Goal: Task Accomplishment & Management: Use online tool/utility

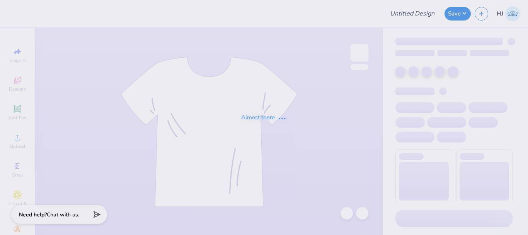
type input "hell on earth"
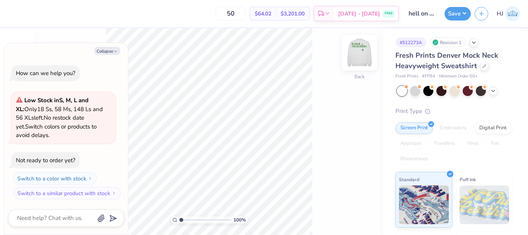
click at [356, 53] on img at bounding box center [359, 52] width 31 height 31
click at [107, 51] on button "Collapse" at bounding box center [107, 51] width 26 height 8
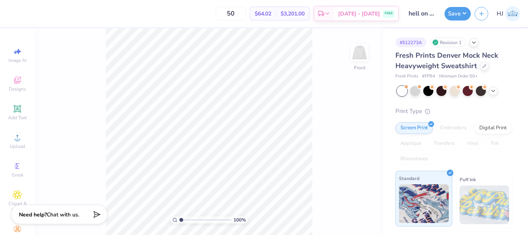
type textarea "x"
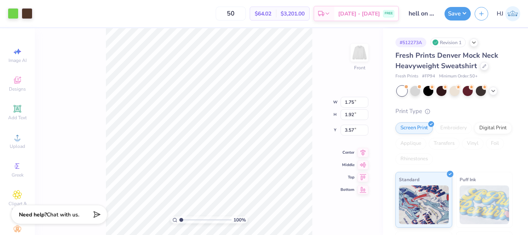
type input "3.57"
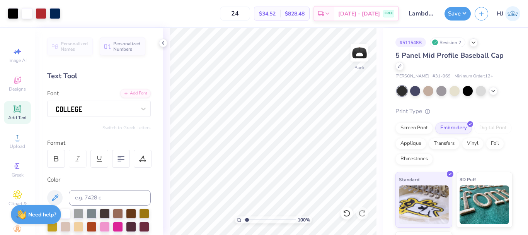
type input "1"
drag, startPoint x: 249, startPoint y: 220, endPoint x: 225, endPoint y: 219, distance: 23.2
click at [243, 219] on input "range" at bounding box center [269, 219] width 52 height 7
click at [164, 42] on icon at bounding box center [163, 43] width 6 height 6
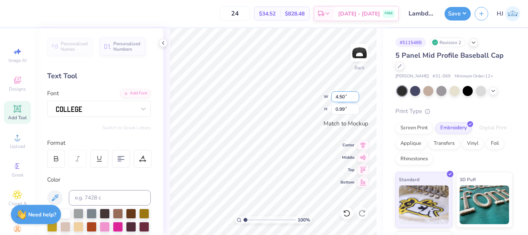
click at [341, 99] on input "4.50" at bounding box center [345, 96] width 28 height 11
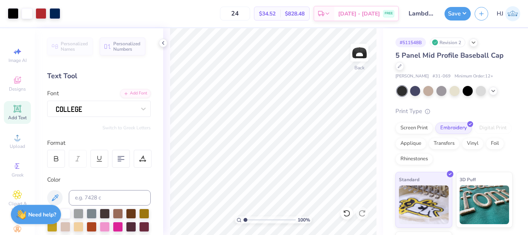
click at [165, 44] on icon at bounding box center [163, 43] width 6 height 6
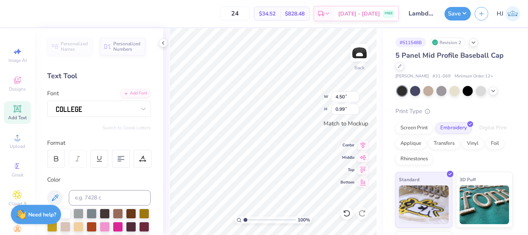
type input "1.01"
type input "0.56"
click at [345, 150] on div "100 % Back W 1.01 1.01 " H 0.56 0.56 " Match to Mockup Center Middle Top Bottom" at bounding box center [273, 131] width 220 height 206
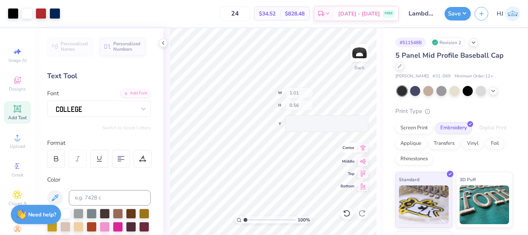
type input "4.50"
type input "1.50"
click at [161, 41] on icon at bounding box center [163, 43] width 6 height 6
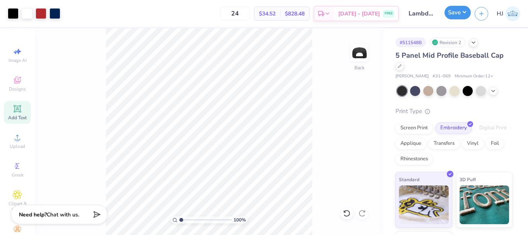
click at [463, 11] on button "Save" at bounding box center [457, 13] width 26 height 14
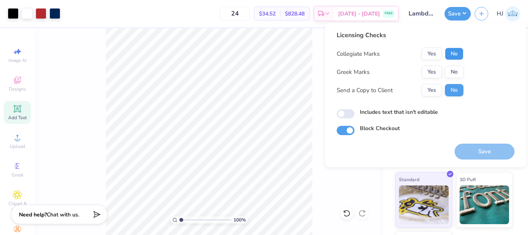
drag, startPoint x: 453, startPoint y: 56, endPoint x: 453, endPoint y: 65, distance: 8.5
click at [453, 56] on button "No" at bounding box center [454, 54] width 19 height 12
click at [455, 75] on button "No" at bounding box center [454, 72] width 19 height 12
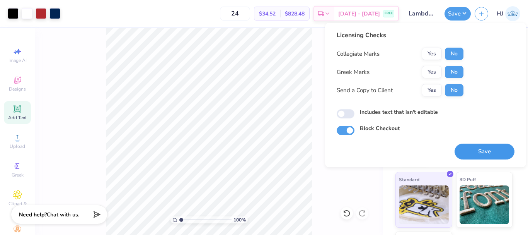
click at [490, 155] on button "Save" at bounding box center [485, 151] width 60 height 16
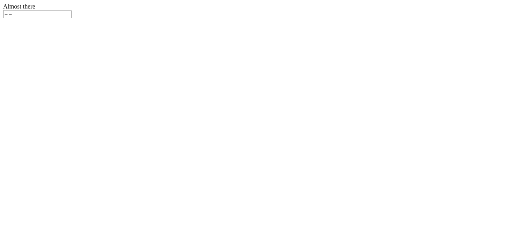
type input "24"
type textarea "x"
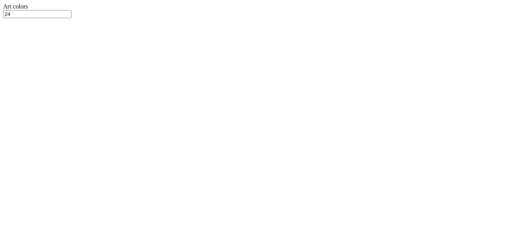
type input "13.5"
type input "9.23"
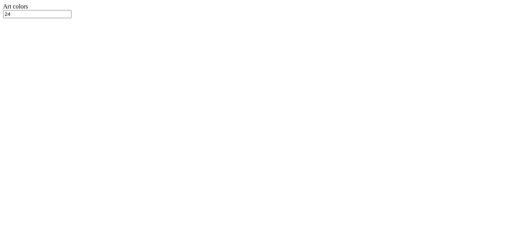
type input "13.50"
type input "3.00"
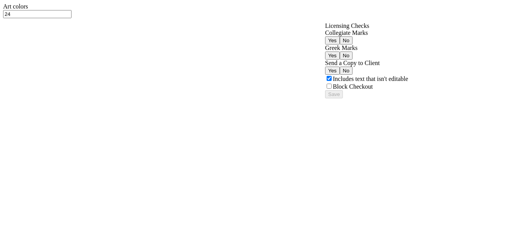
drag, startPoint x: 431, startPoint y: 53, endPoint x: 433, endPoint y: 64, distance: 11.1
click at [340, 44] on button "Yes" at bounding box center [332, 40] width 15 height 8
click at [340, 60] on button "Yes" at bounding box center [332, 55] width 15 height 8
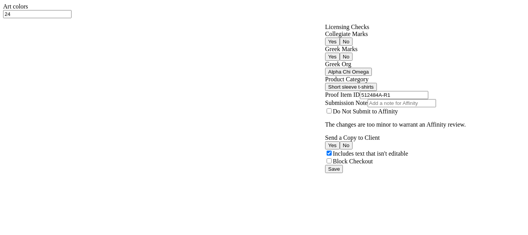
scroll to position [117, 0]
click at [343, 173] on button "Save" at bounding box center [334, 169] width 18 height 8
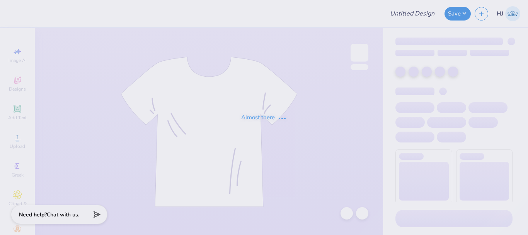
type input "Think Pink 1"
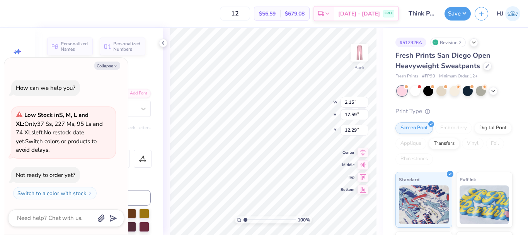
type textarea "x"
click at [352, 102] on input "2.15" at bounding box center [355, 102] width 28 height 11
click at [352, 115] on input "17.59" at bounding box center [355, 114] width 28 height 11
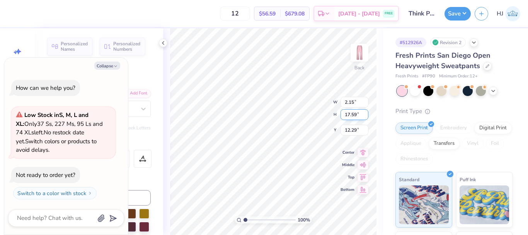
click at [352, 115] on input "17.59" at bounding box center [355, 114] width 28 height 11
type input "19"
type textarea "x"
type input "2.21"
type input "18.00"
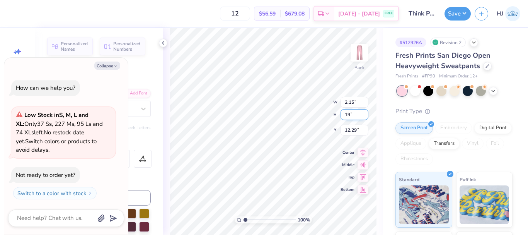
type input "12.08"
type textarea "x"
type input "12.12"
type textarea "x"
click at [358, 107] on input "18.00" at bounding box center [355, 108] width 28 height 11
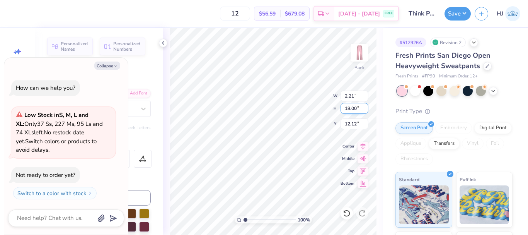
click at [358, 107] on input "18.00" at bounding box center [355, 108] width 28 height 11
type input "19"
click at [460, 145] on div "Transfers" at bounding box center [444, 142] width 31 height 12
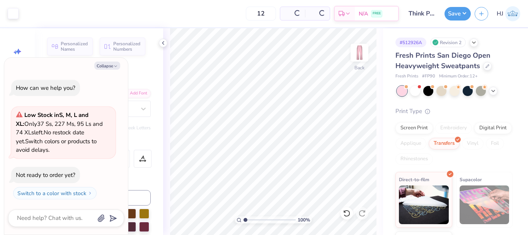
scroll to position [39, 0]
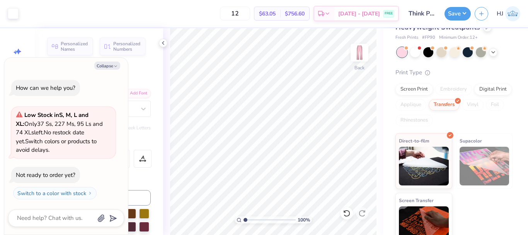
type textarea "x"
click at [356, 110] on input "18.00" at bounding box center [355, 108] width 28 height 11
type input "19"
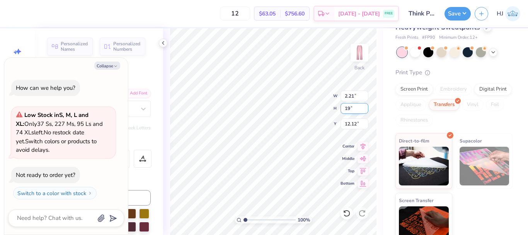
type textarea "x"
type input "2.33"
type input "19.00"
type input "11.62"
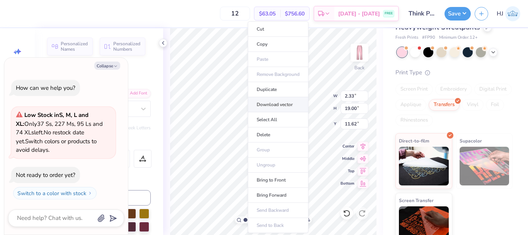
click at [284, 105] on li "Download vector" at bounding box center [278, 104] width 61 height 15
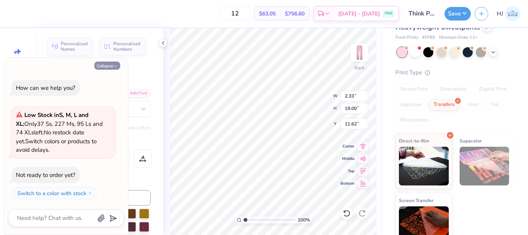
click at [114, 62] on button "Collapse" at bounding box center [107, 65] width 26 height 8
type textarea "x"
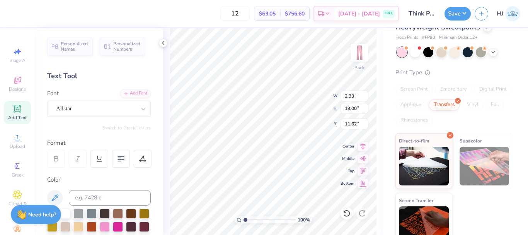
type textarea "think pik"
click at [352, 212] on div at bounding box center [347, 213] width 12 height 12
type input "2.33"
type input "19.00"
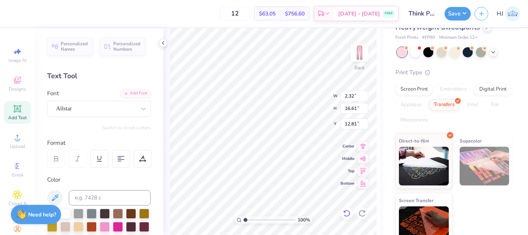
type input "11.62"
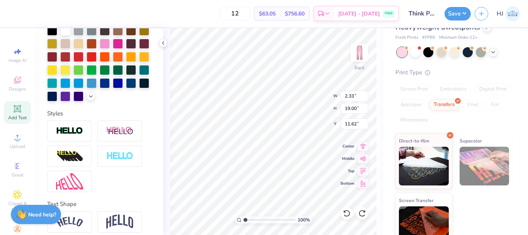
scroll to position [228, 0]
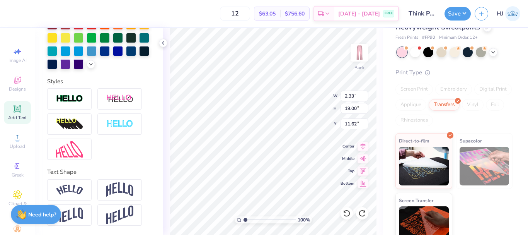
click at [73, 146] on img at bounding box center [69, 149] width 27 height 17
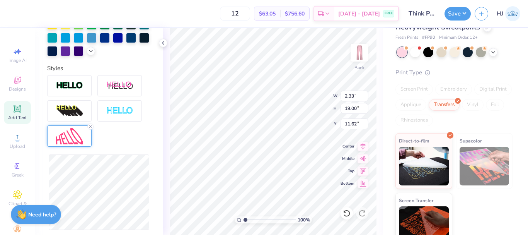
type input "3.32"
type input "18.86"
type input "11.69"
type input "18.85"
click at [356, 110] on input "20.62" at bounding box center [355, 108] width 28 height 11
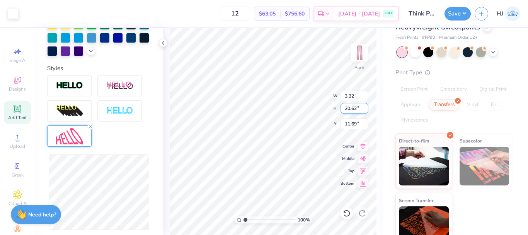
click at [356, 110] on input "20.62" at bounding box center [355, 108] width 28 height 11
click at [345, 213] on icon at bounding box center [347, 213] width 8 height 8
type input "20.63"
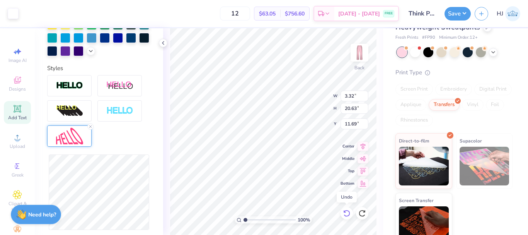
click at [345, 213] on icon at bounding box center [347, 213] width 8 height 8
type input "2.34"
type input "20.70"
type input "11.62"
click at [345, 213] on icon at bounding box center [347, 213] width 8 height 8
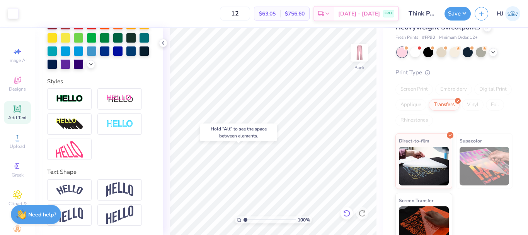
click at [345, 214] on icon at bounding box center [347, 213] width 8 height 8
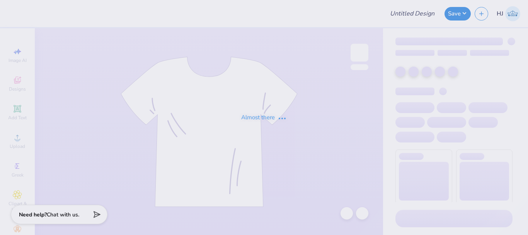
type input "Think Pink 1"
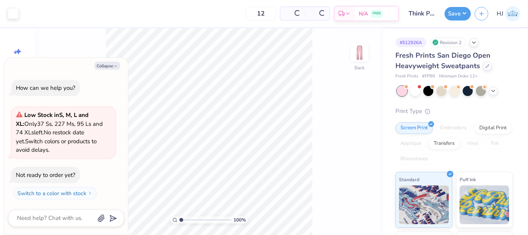
type textarea "x"
type input "2.22643191709162"
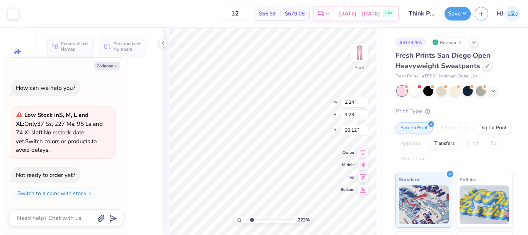
type textarea "x"
type input "2.22643191709162"
type textarea "x"
type input "2.22643191709162"
type textarea "x"
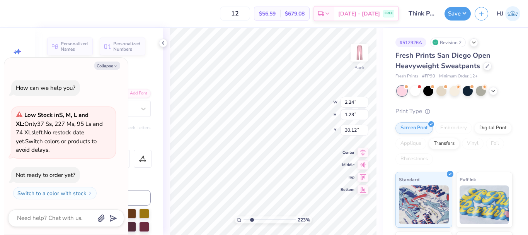
type input "2.34"
type input "2.20"
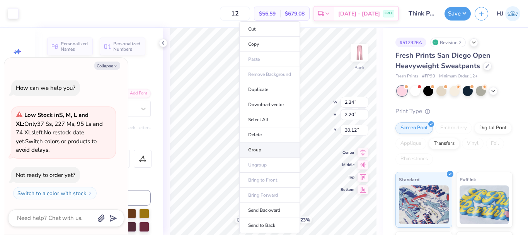
click at [267, 152] on li "Group" at bounding box center [269, 149] width 61 height 15
type input "2.22643191709162"
type textarea "x"
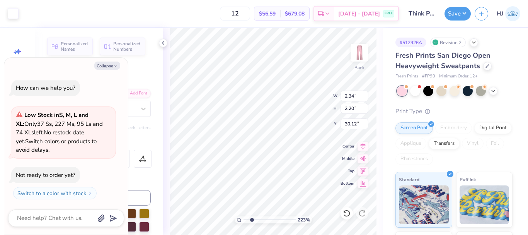
type input "2.22643191709162"
type textarea "x"
type input "2.15"
type input "17.59"
type input "12.29"
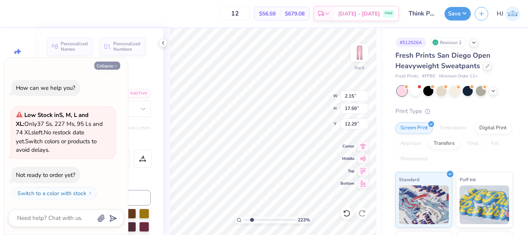
click at [104, 66] on button "Collapse" at bounding box center [107, 65] width 26 height 8
type textarea "x"
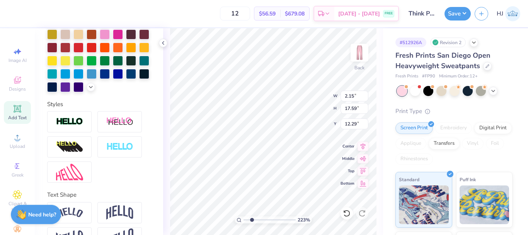
scroll to position [228, 0]
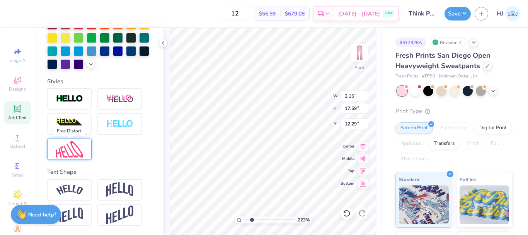
click at [76, 151] on img at bounding box center [69, 149] width 27 height 17
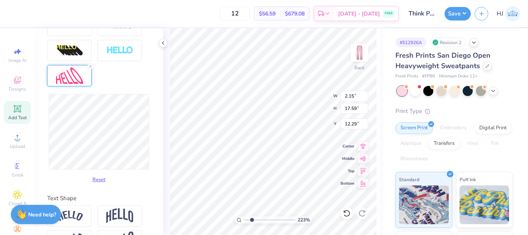
scroll to position [305, 0]
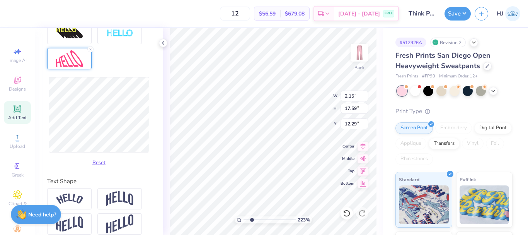
type input "2.22643191709162"
type input "2.73"
type input "17.63"
type input "12.27"
type input "2.22643191709162"
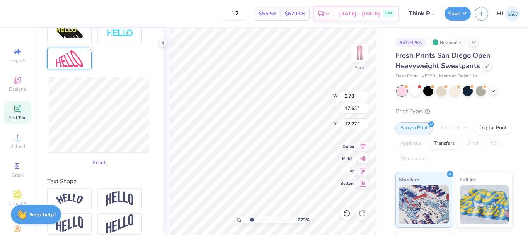
type input "17.69"
type input "12.23"
type input "2.22643191709162"
type input "2.94"
type input "17.58"
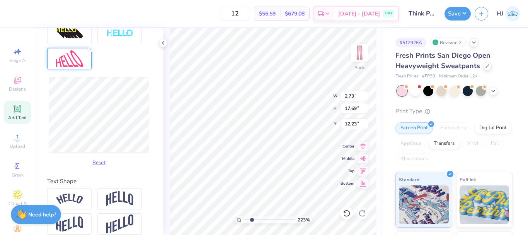
type input "12.29"
type input "2.22643191709162"
type input "2.81"
type input "17.69"
type input "12.23"
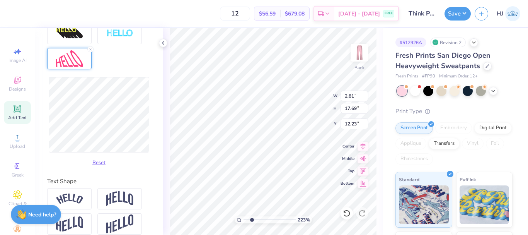
scroll to position [7, 1]
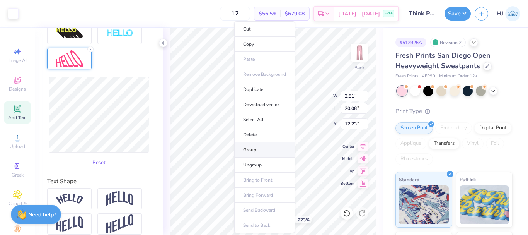
click at [265, 151] on li "Group" at bounding box center [264, 149] width 61 height 15
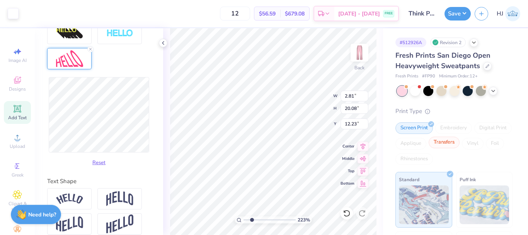
click at [460, 145] on div "Transfers" at bounding box center [444, 142] width 31 height 12
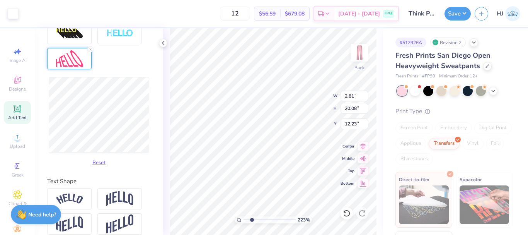
click at [418, 196] on img at bounding box center [424, 204] width 50 height 39
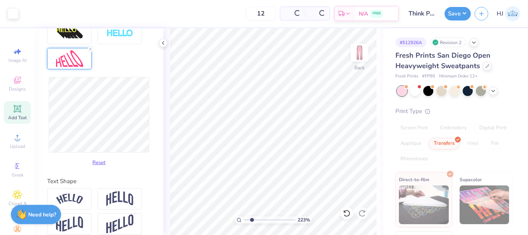
type input "2.22643191709162"
click at [352, 109] on input "20.08" at bounding box center [355, 108] width 28 height 11
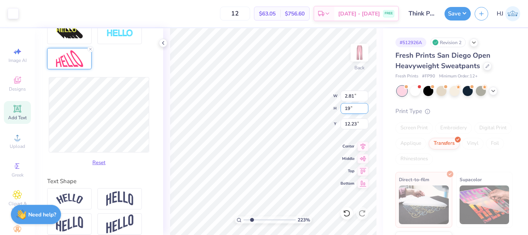
type input "19"
type input "2.22643191709162"
type input "2.65"
type input "19.00"
type input "12.77"
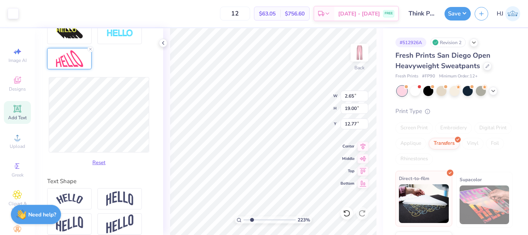
click at [425, 211] on img at bounding box center [424, 203] width 50 height 39
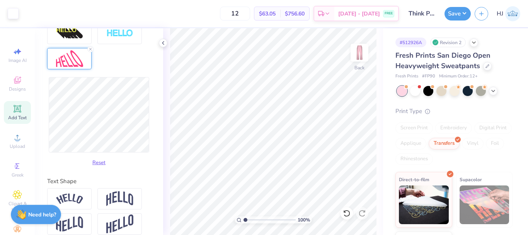
drag, startPoint x: 249, startPoint y: 222, endPoint x: 207, endPoint y: 220, distance: 41.8
click at [243, 220] on input "range" at bounding box center [269, 219] width 52 height 7
click at [345, 214] on icon at bounding box center [347, 213] width 8 height 8
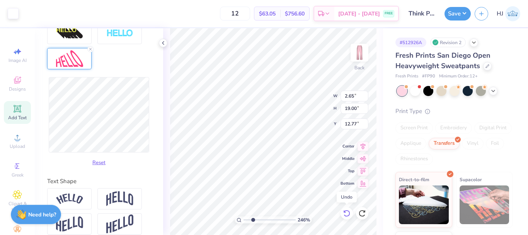
type input "2.46071092039641"
type input "2.81"
type input "20.08"
type input "12.23"
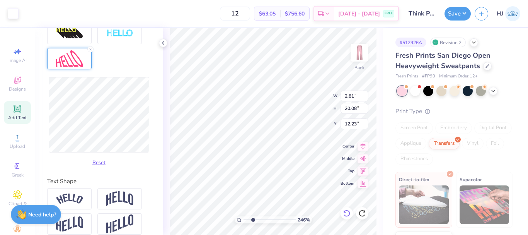
click at [348, 214] on icon at bounding box center [347, 213] width 8 height 8
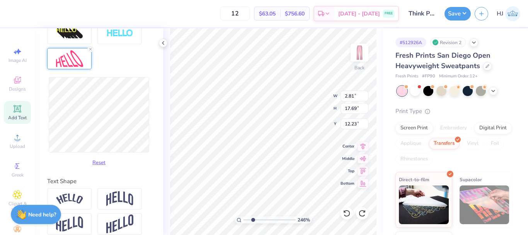
type input "2.46071092039641"
type input "3.68"
type input "17.65"
type input "12.26"
type input "2.46071092039641"
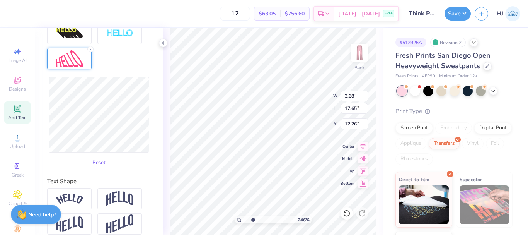
type input "17.64"
type input "2.46071092039641"
type input "3.89"
type input "17.54"
type input "12.32"
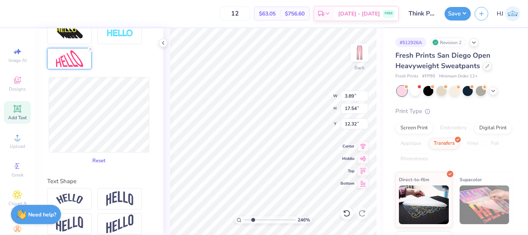
click at [99, 167] on button "Reset" at bounding box center [99, 160] width 20 height 13
type input "2.46071092039641"
type input "2.15"
type input "17.59"
type input "12.29"
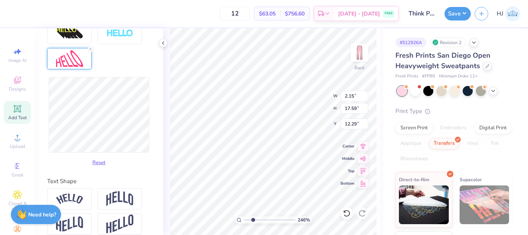
type input "2.46071092039641"
type input "3.14"
type input "17.63"
type input "12.27"
type input "2.46071092039641"
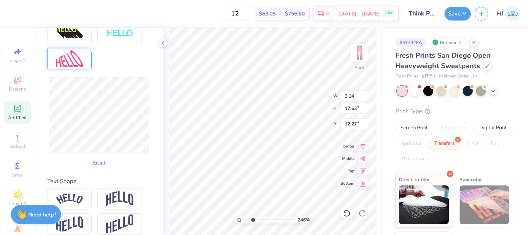
type input "17.50"
type input "12.33"
type input "2.46071092039641"
type input "3.35"
type input "17.58"
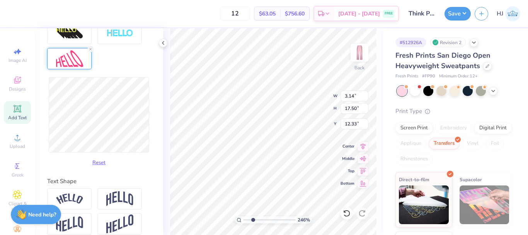
type input "12.29"
type input "2.46071092039641"
type input "3.21"
type input "17.69"
type input "12.23"
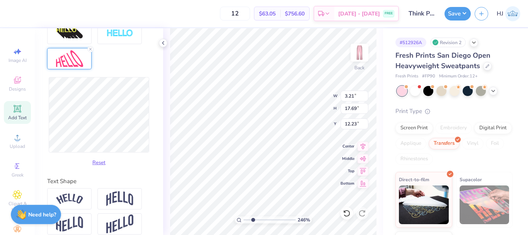
type input "2.46071092039641"
type input "3.27"
type input "2.46071092039641"
type input "3.21"
type input "17.82"
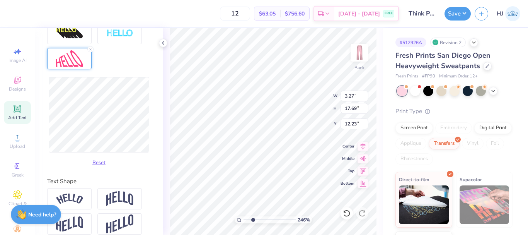
type input "12.17"
type input "2.46071092039641"
type input "17.69"
type input "12.23"
click at [95, 167] on button "Reset" at bounding box center [99, 160] width 20 height 13
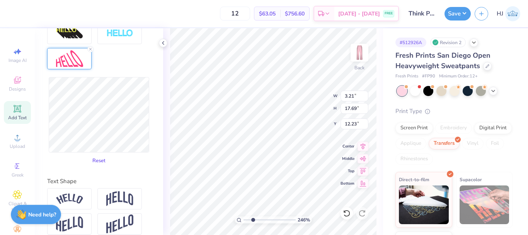
type input "2.46071092039641"
type input "2.15"
type input "17.59"
type input "12.29"
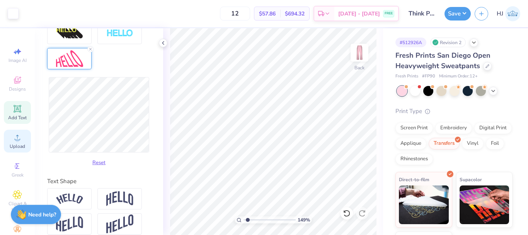
click at [20, 140] on div "Upload" at bounding box center [17, 140] width 27 height 23
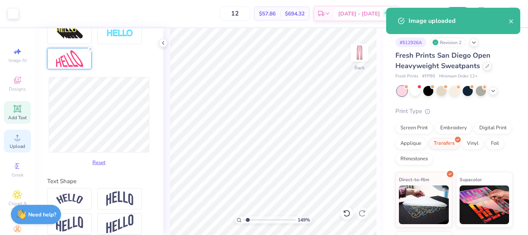
click at [15, 113] on icon at bounding box center [17, 108] width 9 height 9
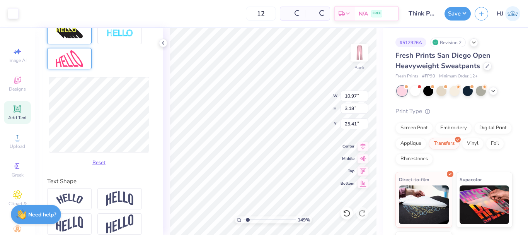
scroll to position [228, 0]
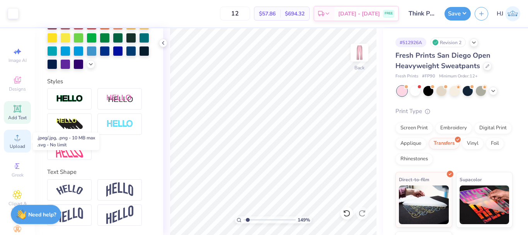
click at [15, 141] on circle at bounding box center [17, 140] width 4 height 4
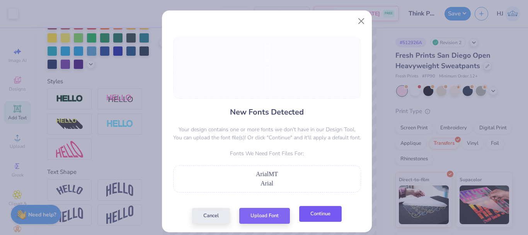
click at [317, 221] on div "Cancel Upload Font Continue" at bounding box center [267, 216] width 150 height 16
click at [314, 209] on button "Continue" at bounding box center [320, 214] width 43 height 16
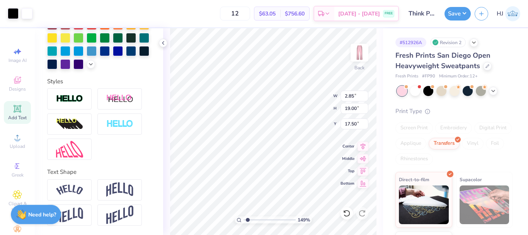
type input "1.49212329151837"
type input "10.27"
type input "1.49212329151837"
type input "2.85"
type input "22.05"
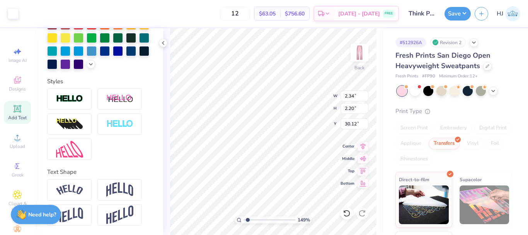
type input "10.27"
type input "1.49212329151837"
type input "10.50"
click at [364, 146] on icon at bounding box center [363, 144] width 11 height 9
click at [359, 146] on icon at bounding box center [363, 144] width 11 height 9
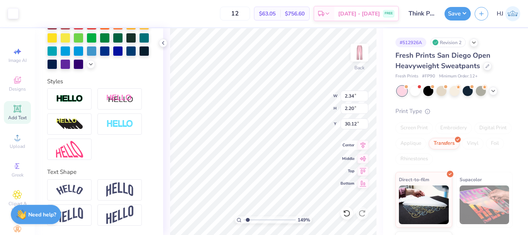
type input "1.49212329151837"
type input "2.85"
type input "19.00"
type input "10.50"
click at [359, 145] on icon at bounding box center [363, 144] width 11 height 9
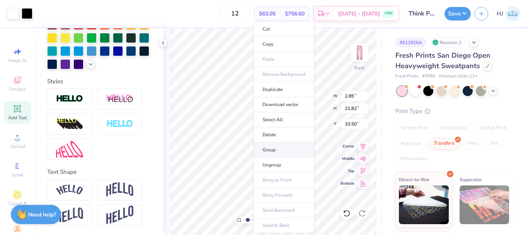
click at [282, 148] on li "Group" at bounding box center [284, 149] width 61 height 15
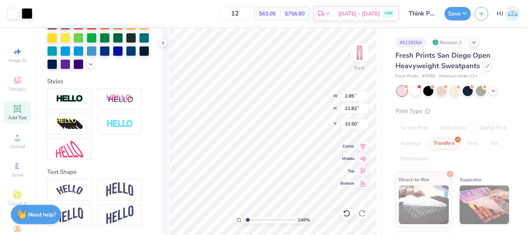
type input "1.49212329151837"
click at [357, 106] on input "21.82" at bounding box center [355, 108] width 28 height 11
type input "19"
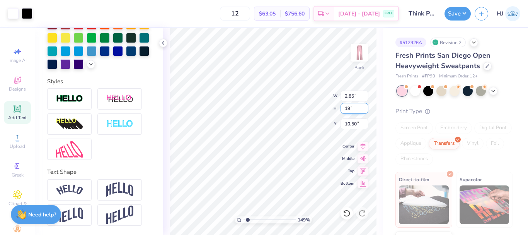
type input "1.49212329151837"
type input "2.48"
type input "19.00"
type input "11.91"
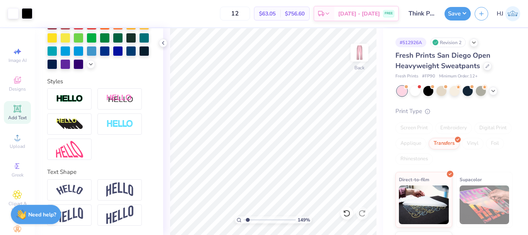
type input "1.49212329151837"
click at [358, 95] on input "2.48" at bounding box center [355, 95] width 28 height 11
type input "3.5"
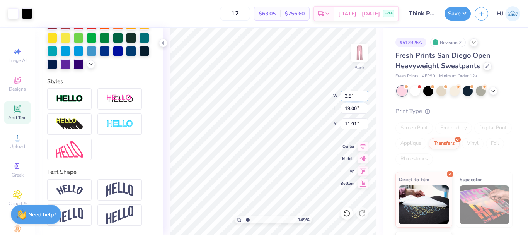
type input "1.49212329151837"
type input "2.48"
type input "1.49212329151837"
click at [344, 126] on input "11.91" at bounding box center [355, 123] width 28 height 11
click at [345, 126] on input "11.91" at bounding box center [355, 123] width 28 height 11
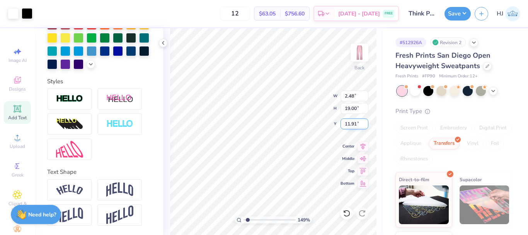
click at [345, 126] on input "11.91" at bounding box center [355, 123] width 28 height 11
type input "12"
type input "1.49212329151837"
type input "12.00"
type input "1.49212329151837"
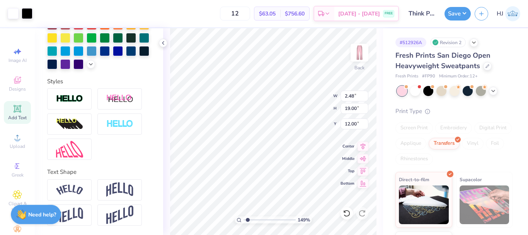
type input "11.77"
type input "1.49212329151837"
type textarea "x"
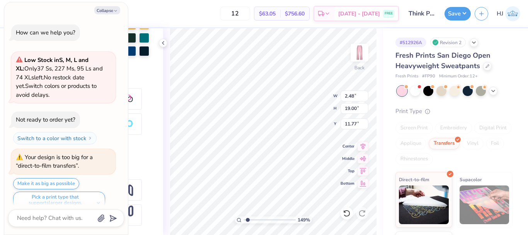
scroll to position [9, 0]
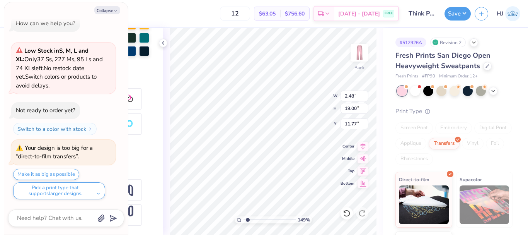
type input "1.49212329151837"
click at [107, 10] on button "Collapse" at bounding box center [107, 10] width 26 height 8
type textarea "x"
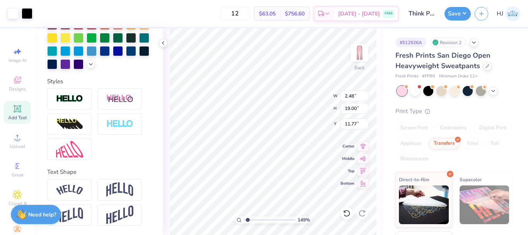
type input "1.49212329151837"
type input "11.84"
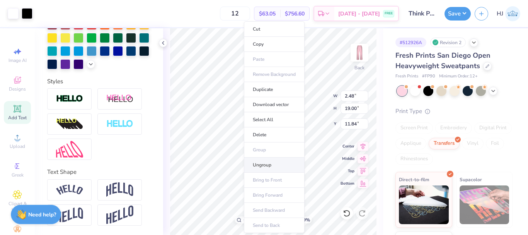
click at [265, 162] on li "Ungroup" at bounding box center [274, 164] width 61 height 15
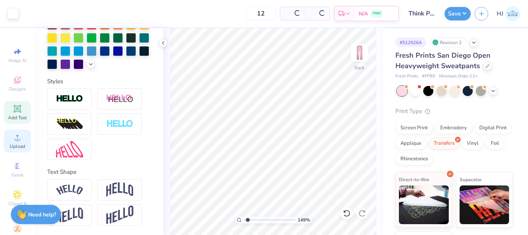
click at [13, 141] on icon at bounding box center [17, 137] width 9 height 9
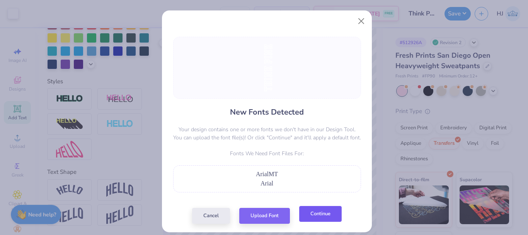
click at [317, 220] on button "Continue" at bounding box center [320, 214] width 43 height 16
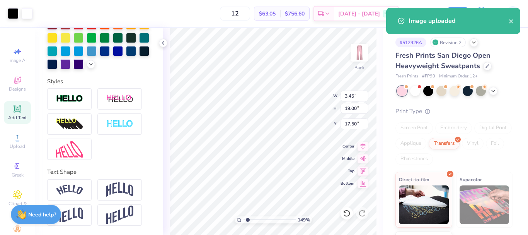
type input "1.49212329151837"
type input "9.93"
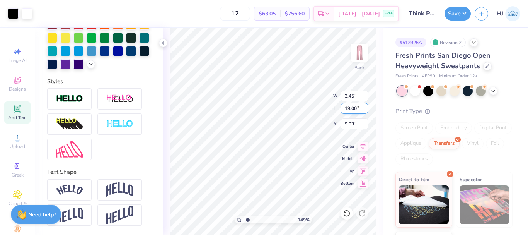
click at [352, 108] on input "19.00" at bounding box center [355, 108] width 28 height 11
click at [343, 216] on icon at bounding box center [347, 213] width 8 height 8
click at [342, 214] on div at bounding box center [347, 213] width 12 height 12
type input "1.49212329151837"
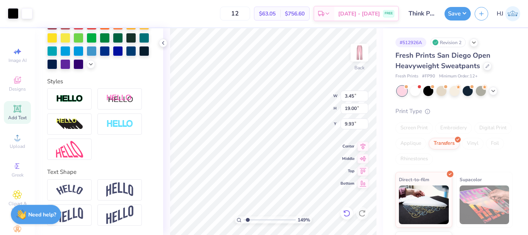
type input "17.50"
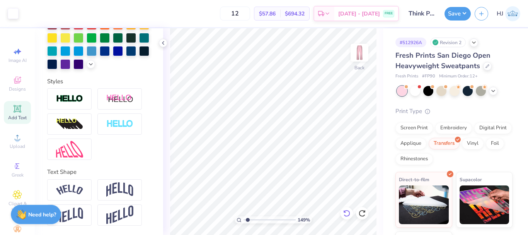
click at [349, 211] on icon at bounding box center [346, 212] width 7 height 7
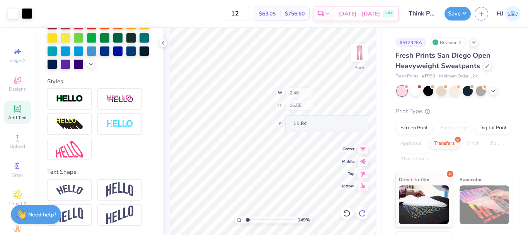
click at [361, 214] on icon at bounding box center [362, 213] width 8 height 8
click at [363, 215] on icon at bounding box center [362, 213] width 8 height 8
type input "1.49212329151837"
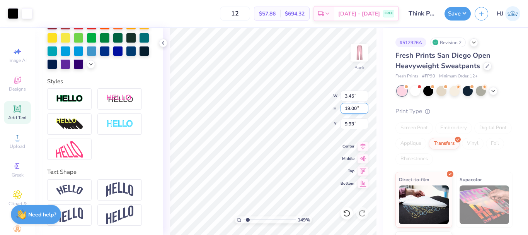
click at [355, 109] on input "19.00" at bounding box center [355, 108] width 28 height 11
type input "16.55"
type input "1.49212329151837"
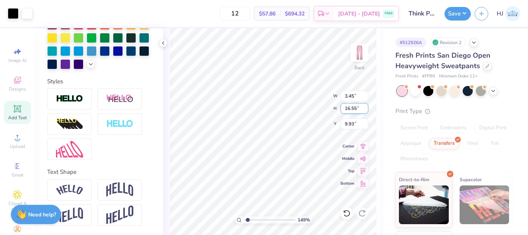
type input "3.01"
type input "11.15"
type input "1.49212329151837"
type input "3.01"
type input "16.55"
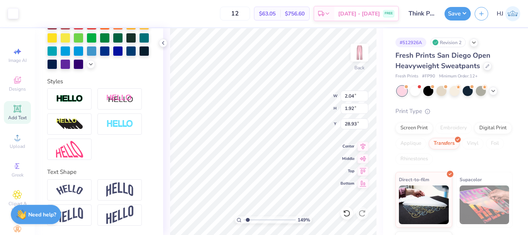
type input "11.35"
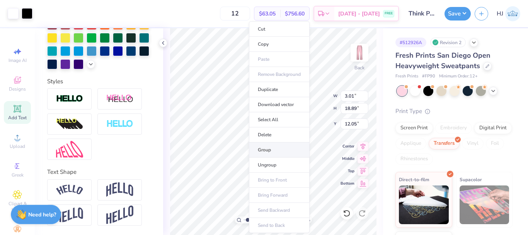
click at [271, 148] on li "Group" at bounding box center [279, 149] width 61 height 15
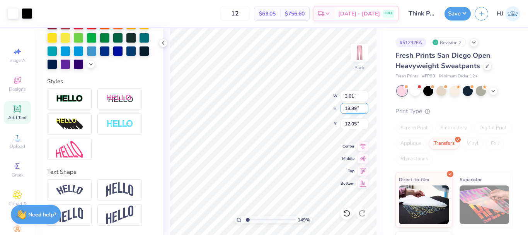
type input "1.49212329151837"
click at [360, 109] on input "18.89" at bounding box center [355, 108] width 28 height 11
type input "19"
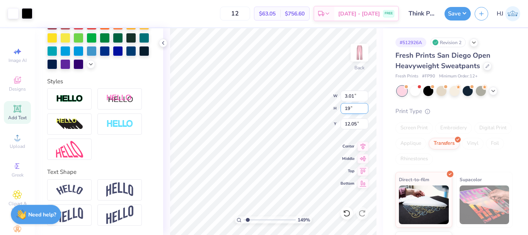
type input "1.49212329151837"
type input "3.02"
type input "19.00"
type input "12.00"
click at [355, 122] on input "12.00" at bounding box center [355, 123] width 28 height 11
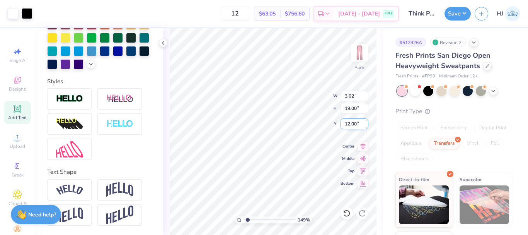
click at [355, 122] on input "12.00" at bounding box center [355, 123] width 28 height 11
type input "1"
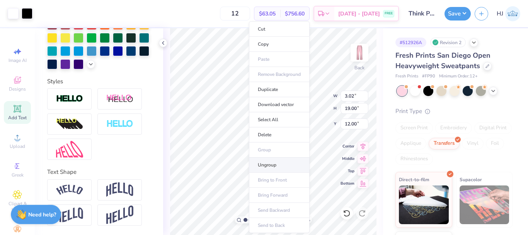
click at [279, 163] on li "Ungroup" at bounding box center [279, 164] width 61 height 15
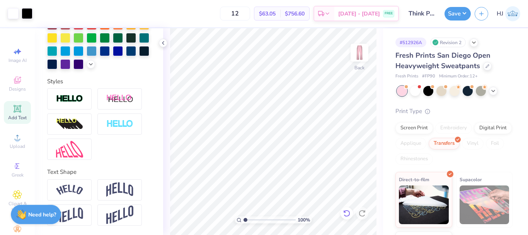
click at [345, 213] on icon at bounding box center [347, 213] width 8 height 8
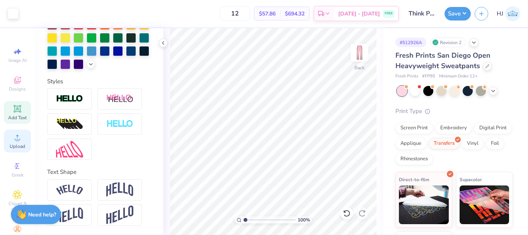
click at [13, 137] on icon at bounding box center [17, 137] width 9 height 9
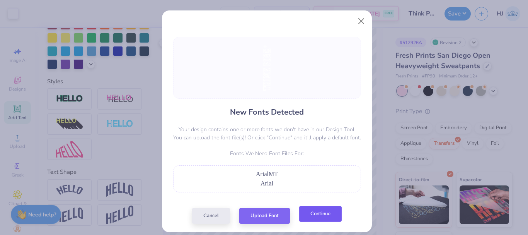
click at [308, 217] on button "Continue" at bounding box center [320, 214] width 43 height 16
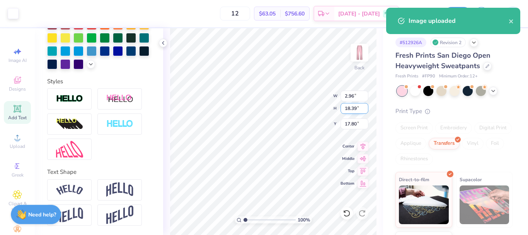
click at [357, 106] on input "18.39" at bounding box center [355, 108] width 28 height 11
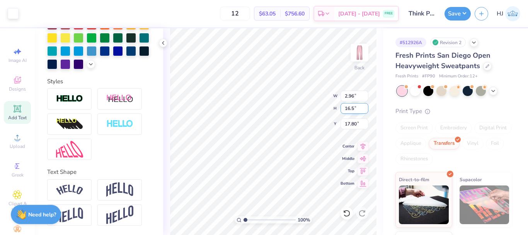
type input "16.5"
type input "2.65"
type input "16.50"
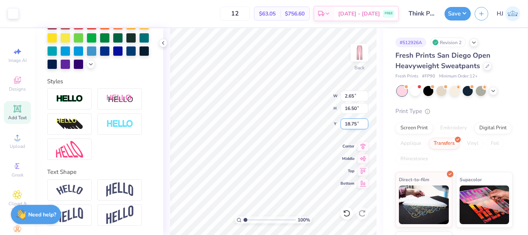
click at [356, 123] on input "18.75" at bounding box center [355, 123] width 28 height 11
click at [355, 125] on input "18.75" at bounding box center [355, 123] width 28 height 11
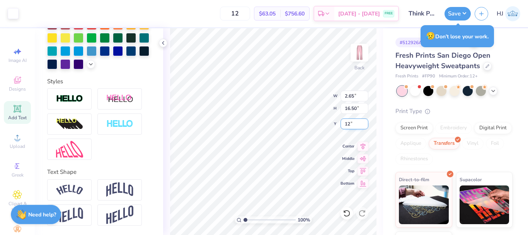
type input "12.00"
click at [352, 110] on input "16.50" at bounding box center [355, 108] width 28 height 11
type input "16.65"
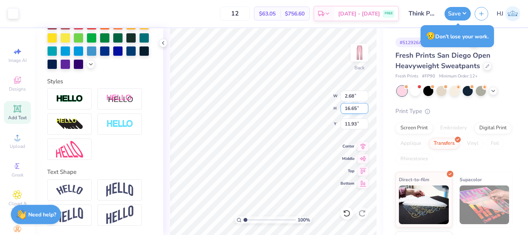
type input "2.68"
type input "11.93"
type input "11.81"
click at [355, 125] on input "11.81" at bounding box center [355, 123] width 28 height 11
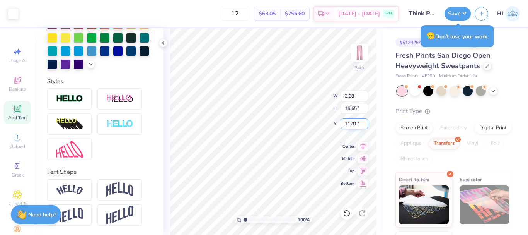
click at [355, 125] on input "11.81" at bounding box center [355, 123] width 28 height 11
type input "12.00"
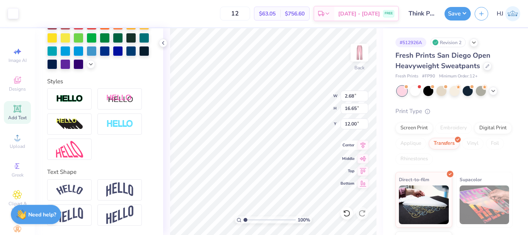
click at [363, 146] on icon at bounding box center [363, 144] width 11 height 9
click at [361, 144] on icon at bounding box center [363, 144] width 11 height 9
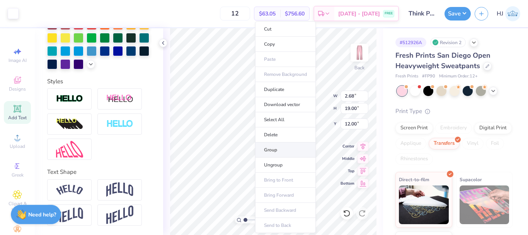
click at [280, 150] on li "Group" at bounding box center [285, 149] width 61 height 15
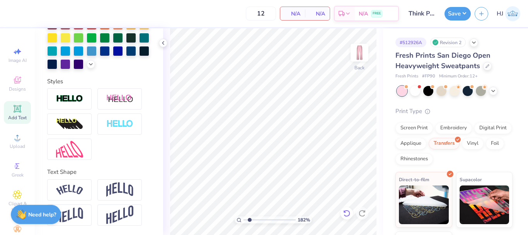
click at [351, 210] on div at bounding box center [347, 213] width 12 height 12
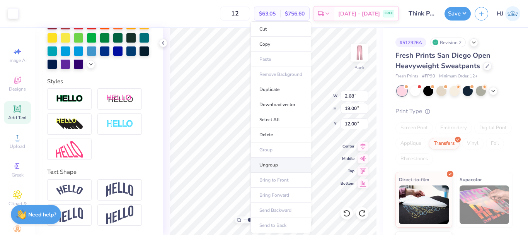
click at [271, 167] on li "Ungroup" at bounding box center [280, 164] width 61 height 15
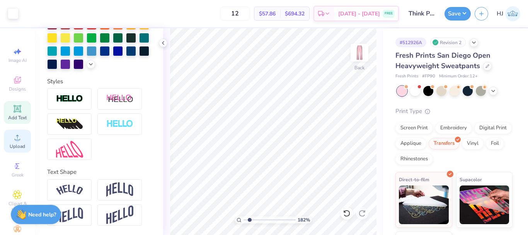
click at [13, 140] on icon at bounding box center [17, 137] width 9 height 9
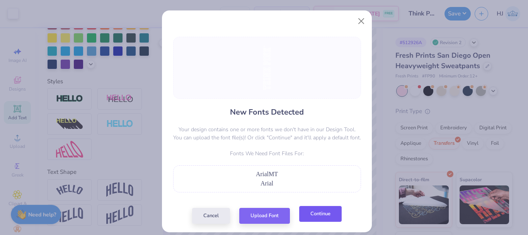
click at [313, 214] on button "Continue" at bounding box center [320, 214] width 43 height 16
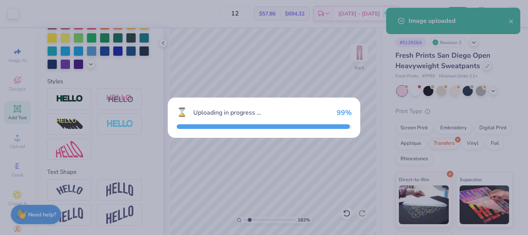
type input "1.82266588284093"
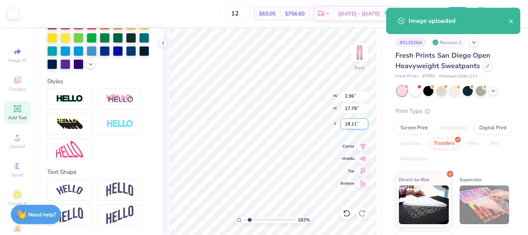
click at [351, 124] on input "18.11" at bounding box center [355, 123] width 28 height 11
click at [350, 124] on input "18.11" at bounding box center [355, 123] width 28 height 11
type input "12"
type input "1.82266588284093"
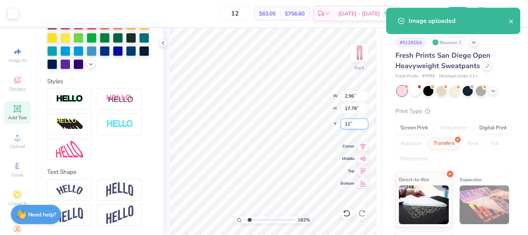
type input "12.00"
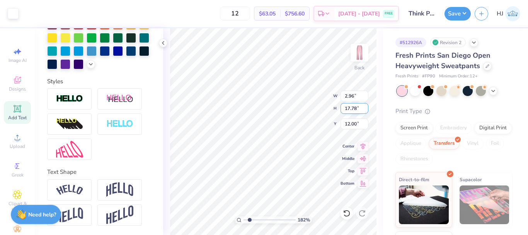
click at [353, 109] on input "17.78" at bounding box center [355, 108] width 28 height 11
type input "16.65"
type input "1.82266588284093"
type input "2.77"
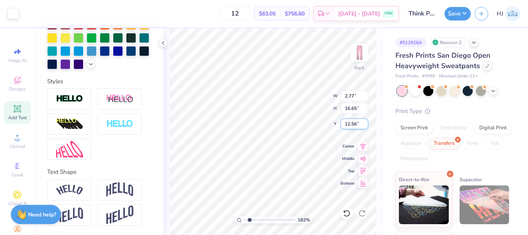
click at [361, 123] on input "12.56" at bounding box center [355, 123] width 28 height 11
type input "12"
type input "1.82266588284093"
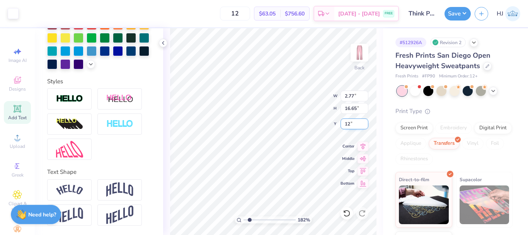
type input "12.00"
click at [301, 107] on div "182 % Back W 2.77 2.77 " H 16.65 16.65 " Y 12.00 12.00 " Center Middle Top Bott…" at bounding box center [273, 131] width 220 height 206
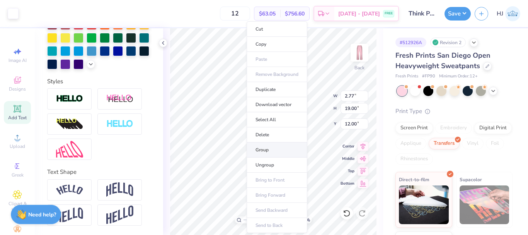
click at [275, 152] on li "Group" at bounding box center [277, 149] width 61 height 15
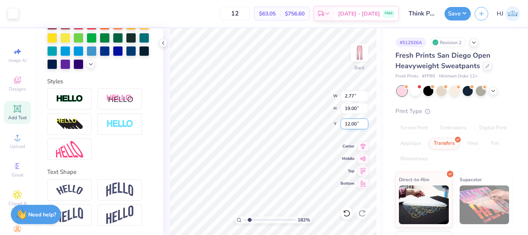
type input "1.82266588284093"
click at [352, 123] on input "12.06" at bounding box center [355, 123] width 28 height 11
type input "12"
type input "1.82266588284093"
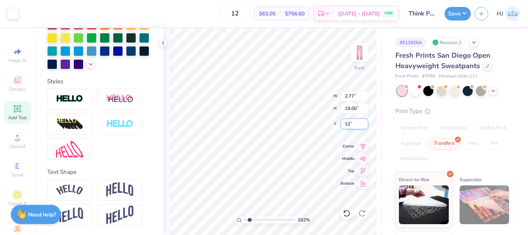
type input "12.00"
click at [165, 42] on icon at bounding box center [163, 43] width 6 height 6
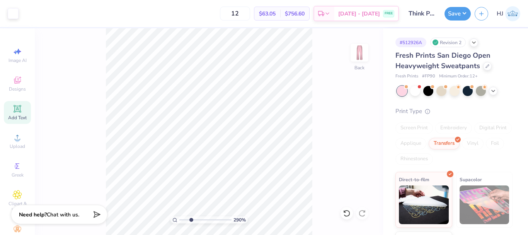
type input "2.9"
click at [191, 219] on input "range" at bounding box center [205, 219] width 52 height 7
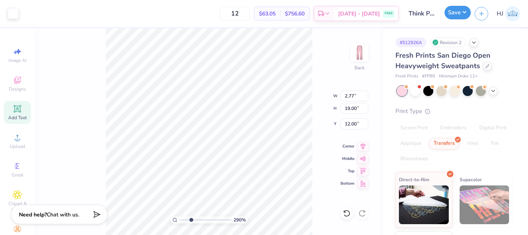
click at [459, 10] on button "Save" at bounding box center [457, 13] width 26 height 14
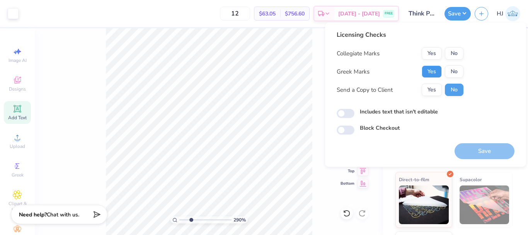
click at [429, 73] on button "Yes" at bounding box center [432, 71] width 20 height 12
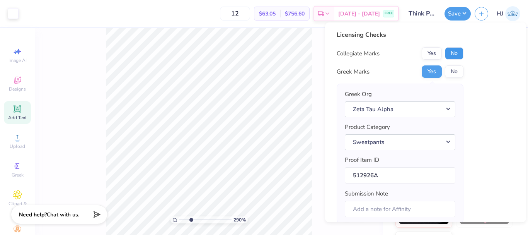
click at [452, 52] on button "No" at bounding box center [454, 53] width 19 height 12
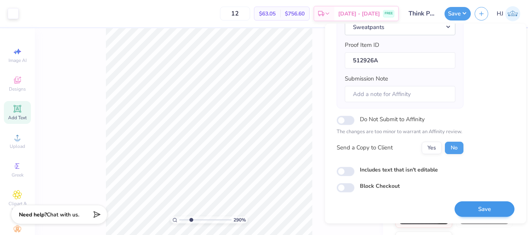
scroll to position [117, 0]
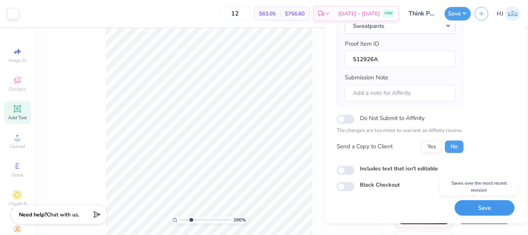
click at [470, 206] on button "Save" at bounding box center [485, 208] width 60 height 16
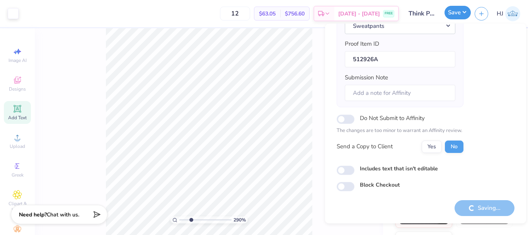
click at [464, 12] on button "Save" at bounding box center [457, 13] width 26 height 14
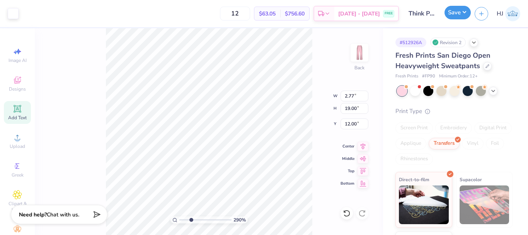
click at [464, 10] on button "Save" at bounding box center [457, 13] width 26 height 14
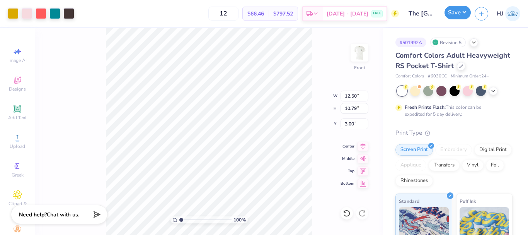
click at [465, 13] on button "Save" at bounding box center [457, 13] width 26 height 14
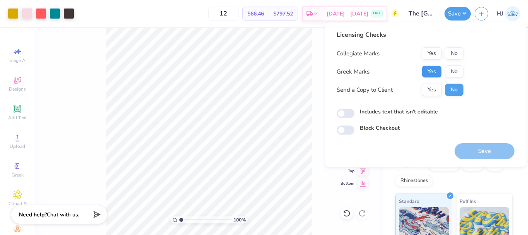
click at [439, 73] on button "Yes" at bounding box center [432, 71] width 20 height 12
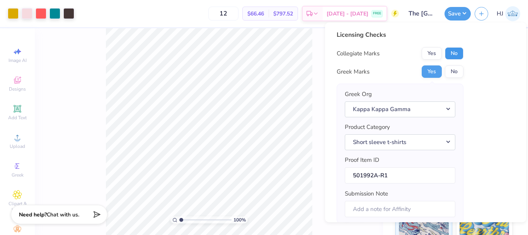
click at [458, 53] on button "No" at bounding box center [454, 53] width 19 height 12
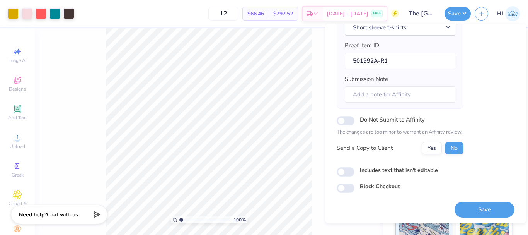
scroll to position [117, 0]
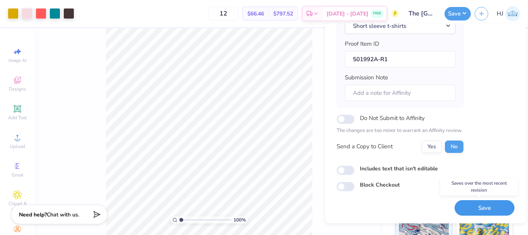
click at [485, 207] on button "Save" at bounding box center [485, 208] width 60 height 16
click at [149, 6] on div "12 $66.46 Per Item $797.52 Total Est. Delivery Sep 9 - 12 FREE" at bounding box center [238, 13] width 321 height 27
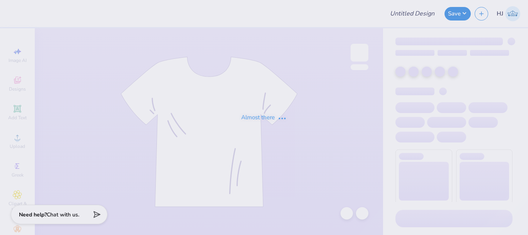
type input "SK Gen Sweatpants"
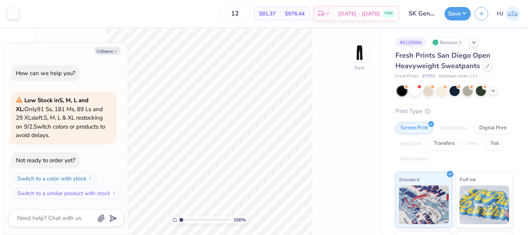
type textarea "x"
type input "4.48505384214065"
click at [112, 50] on button "Collapse" at bounding box center [107, 51] width 26 height 8
type textarea "x"
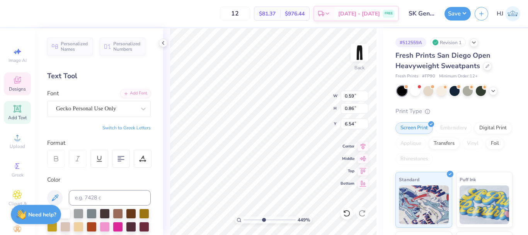
scroll to position [7, 1]
type input "4.48505384214065"
type textarea "S"
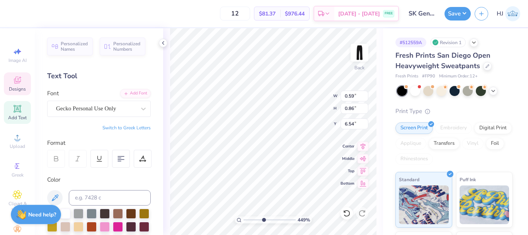
paste textarea
type input "4.48505384214065"
type textarea "S"
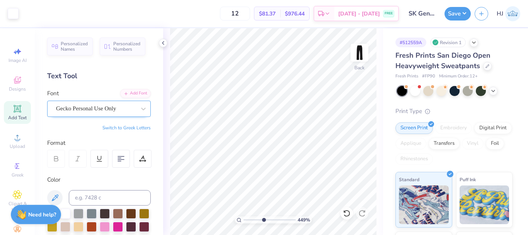
click at [129, 109] on div "Gecko Personal Use Only" at bounding box center [95, 108] width 81 height 12
type input "4.48505384214065"
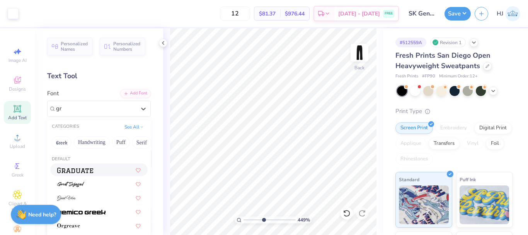
type input "gre"
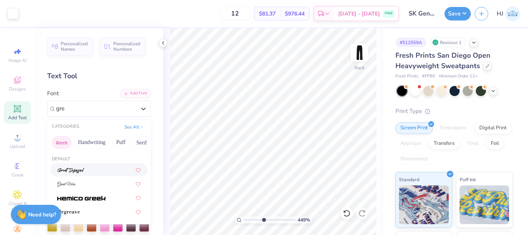
click at [56, 143] on button "Greek" at bounding box center [62, 142] width 20 height 12
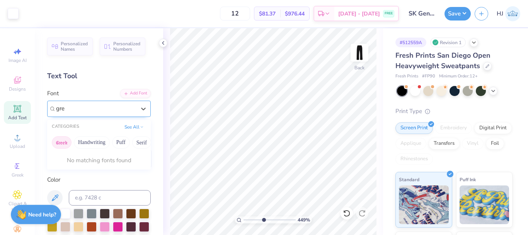
type input "4.48505384214065"
click at [82, 111] on div "Gecko Personal Use Only" at bounding box center [95, 108] width 81 height 12
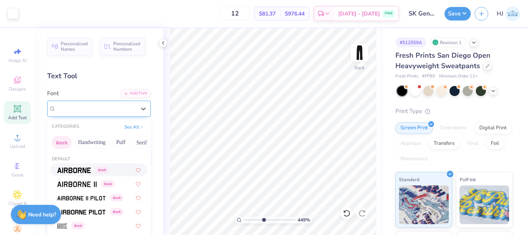
click at [82, 111] on span "Gecko Personal Use Only" at bounding box center [86, 108] width 60 height 9
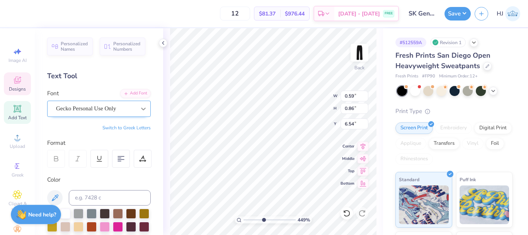
click at [141, 106] on icon at bounding box center [144, 109] width 8 height 8
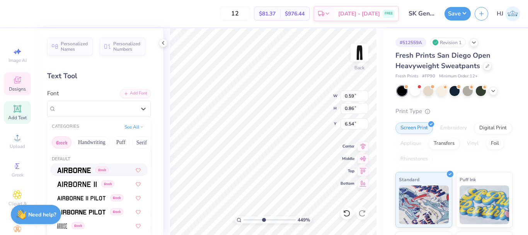
click at [65, 139] on button "Greek" at bounding box center [62, 142] width 20 height 12
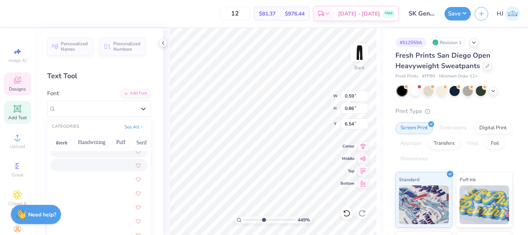
scroll to position [77, 0]
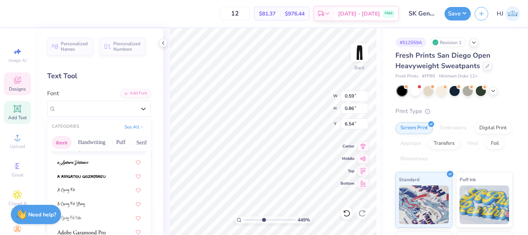
click at [67, 142] on button "Greek" at bounding box center [62, 142] width 20 height 12
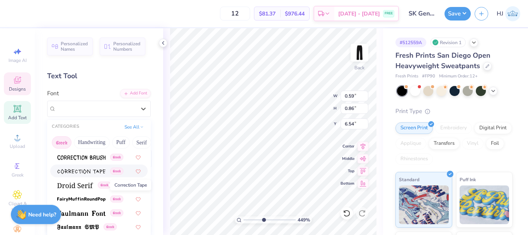
scroll to position [232, 0]
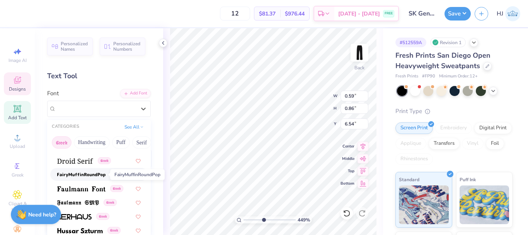
click at [79, 172] on img at bounding box center [81, 174] width 48 height 5
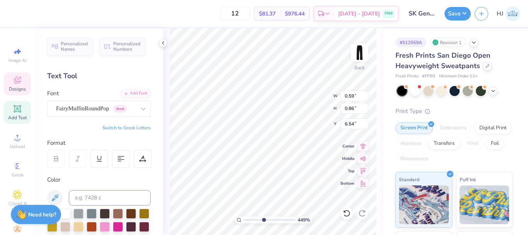
type input "4.48505384214065"
type textarea "SA"
type input "4.48505384214065"
type textarea "S"
type input "4.48505384214065"
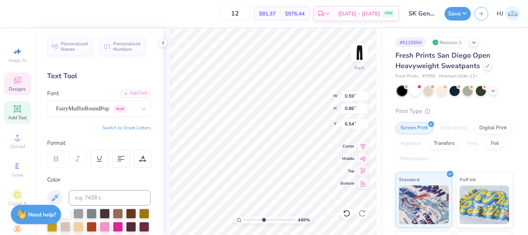
type input "4.48505384214065"
type textarea "S"
type input "4.48505384214065"
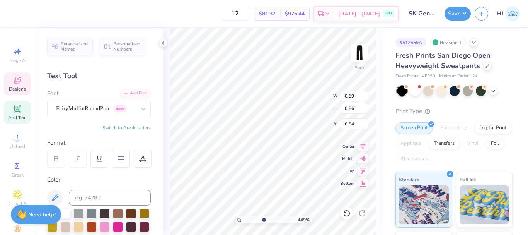
type textarea "E"
type input "4.48505384214065"
type input "6.65"
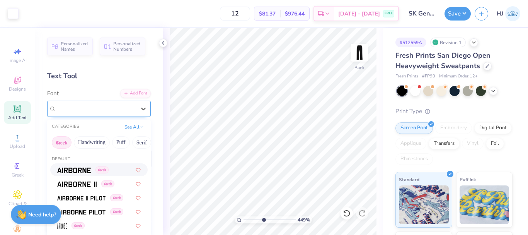
click at [96, 112] on div "Gecko Personal Use Only" at bounding box center [95, 108] width 81 height 12
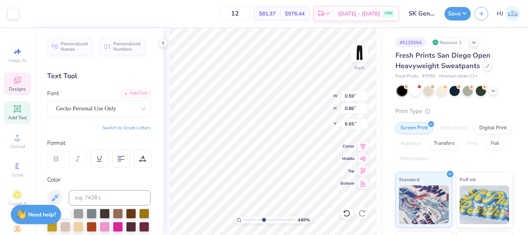
scroll to position [7, 1]
click at [99, 110] on div "Gecko Personal Use Only" at bounding box center [95, 108] width 81 height 12
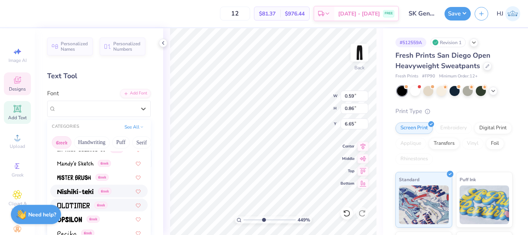
scroll to position [425, 0]
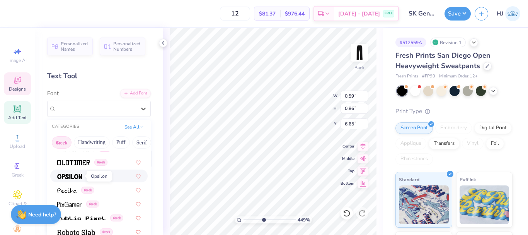
click at [72, 177] on img at bounding box center [69, 176] width 25 height 5
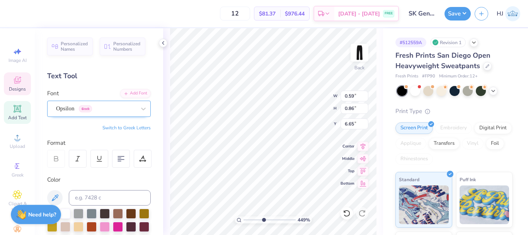
scroll to position [7, 1]
type input "4.48505384214065"
type textarea "S"
type input "4.48505384214065"
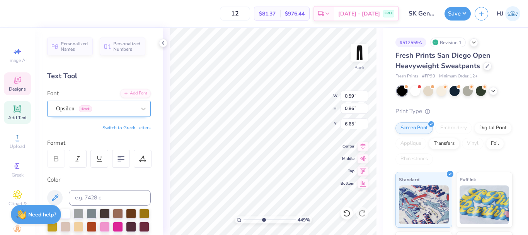
type input "4.48505384214065"
type textarea "s"
type input "4.48505384214065"
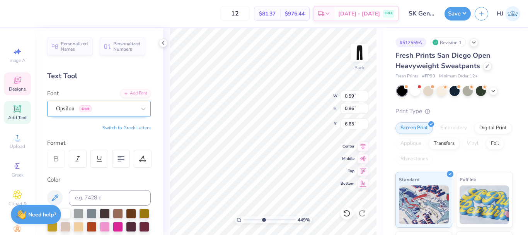
type textarea "e"
type input "4.48505384214065"
type textarea "e"
type input "4.48505384214065"
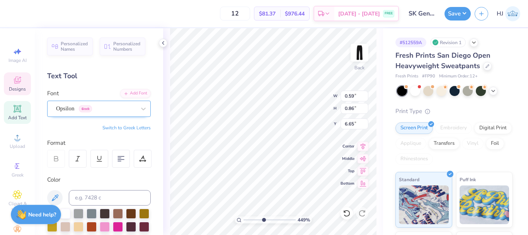
type textarea "s"
type input "4.48505384214065"
type textarea "S"
click at [351, 213] on div at bounding box center [347, 213] width 12 height 12
type input "6.69225330157204"
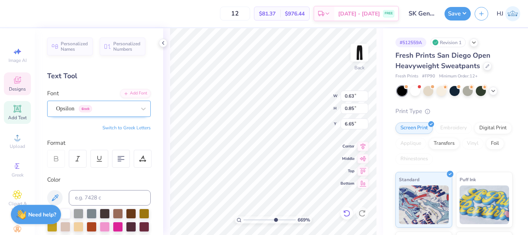
type input "0.59"
type input "0.86"
click at [132, 92] on div "Add Font" at bounding box center [135, 92] width 31 height 9
type input "6.69225330157204"
click at [140, 107] on icon at bounding box center [144, 109] width 8 height 8
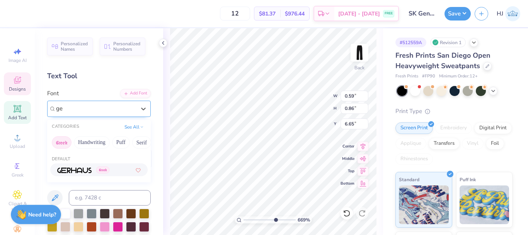
type input "g"
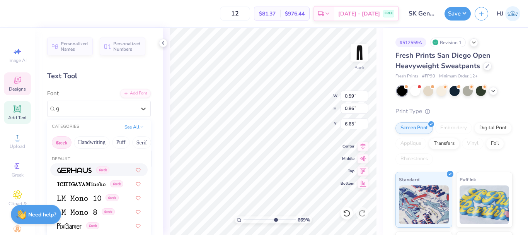
click at [54, 139] on button "Greek" at bounding box center [62, 142] width 20 height 12
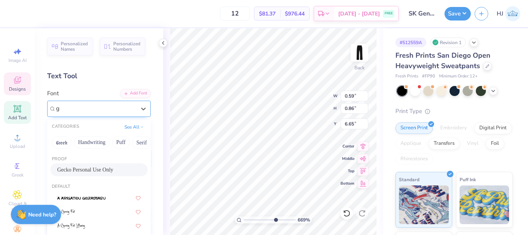
type input "6.69225330157204"
click at [83, 107] on div at bounding box center [95, 108] width 81 height 12
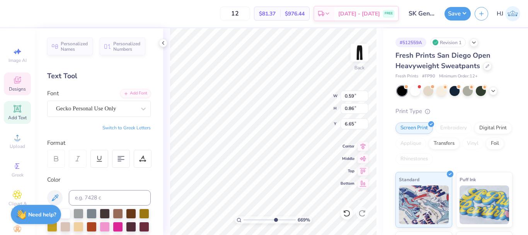
scroll to position [7, 1]
paste textarea
type input "6.69225330157204"
type textarea "S"
type input "6.69225330157204"
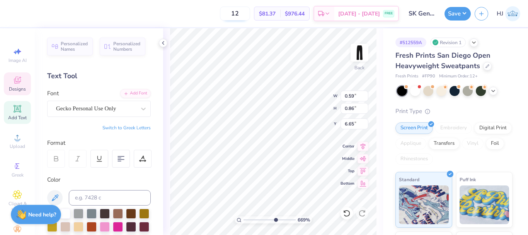
paste textarea "S"
type input "6.69225330157204"
type textarea "S"
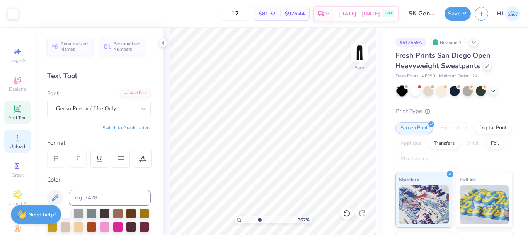
click at [17, 143] on span "Upload" at bounding box center [17, 146] width 15 height 6
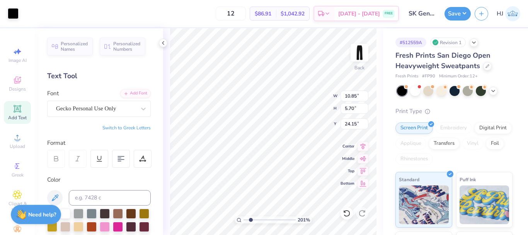
type input "2.01445811466782"
type input "5.84"
type input "3.07"
type input "26.78"
type input "2.01445811466782"
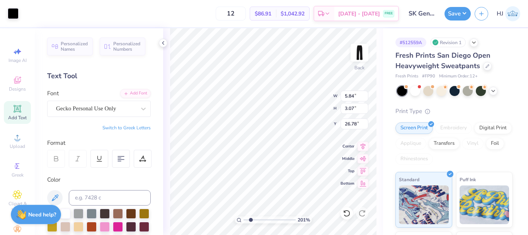
type input "12.26"
click at [13, 14] on div at bounding box center [13, 12] width 11 height 11
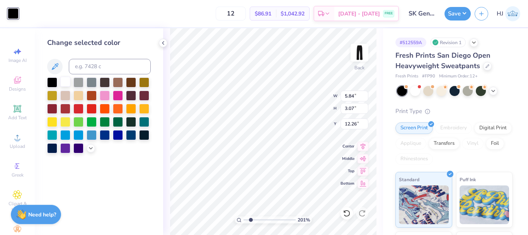
click at [67, 82] on div at bounding box center [65, 82] width 10 height 10
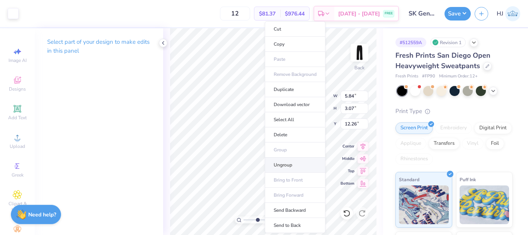
click at [286, 165] on li "Ungroup" at bounding box center [295, 164] width 61 height 15
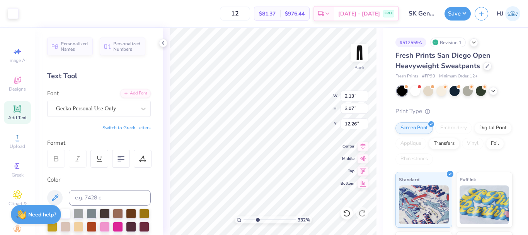
type input "3.32211092047231"
type input "0.59"
type input "0.86"
type input "6.65"
type input "3.32211092047231"
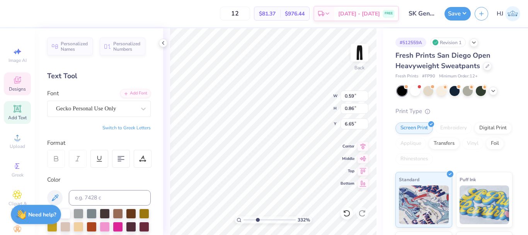
type input "2.13"
type input "3.07"
type input "12.26"
type input "3.32211092047231"
click at [359, 93] on input "2.13" at bounding box center [355, 95] width 28 height 11
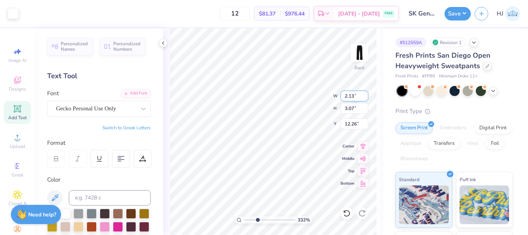
click at [359, 93] on input "2.13" at bounding box center [355, 95] width 28 height 11
click at [359, 94] on input "2.13" at bounding box center [355, 95] width 28 height 11
type input ".65"
type input "3.32211092047231"
type input "0.65"
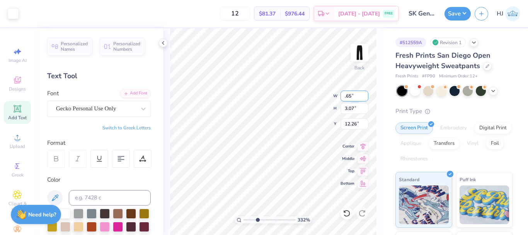
type input "0.94"
type input "13.33"
type input "3.32211092047231"
type input "0.65"
type input "0.94"
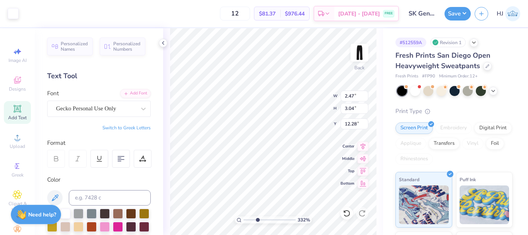
type input "13.33"
click at [352, 94] on input "0.65" at bounding box center [355, 95] width 28 height 11
click at [350, 94] on input "0.65" at bounding box center [355, 95] width 28 height 11
type input "3.32211092047231"
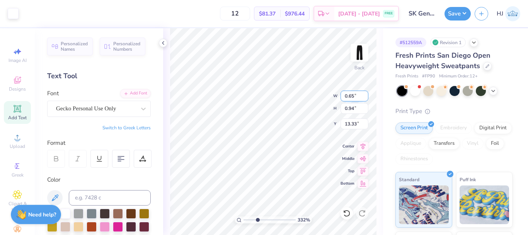
type input "0.86"
type input "1.02"
type input "13.29"
type input "3.32211092047231"
click at [353, 94] on input "2.47" at bounding box center [355, 95] width 28 height 11
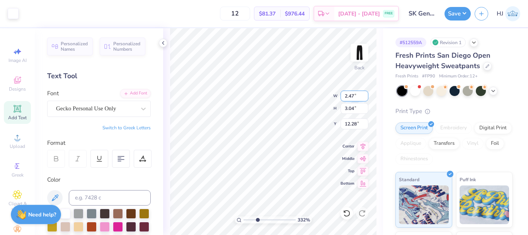
click at [353, 94] on input "2.47" at bounding box center [355, 95] width 28 height 11
type input ".65"
type input "3.32211092047231"
type input "0.65"
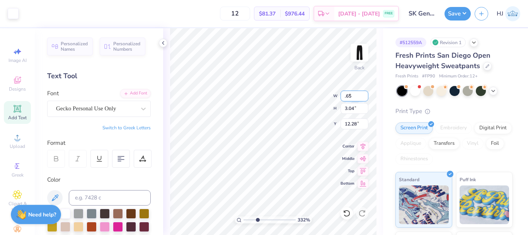
type input "0.80"
type input "13.39"
type input "3.32211092047231"
type input "11.02"
type input "3.32211092047231"
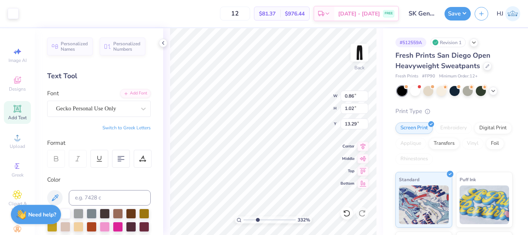
type input "10.91"
type input "3.32211092047231"
type input "0.65"
type input "0.80"
type input "11.02"
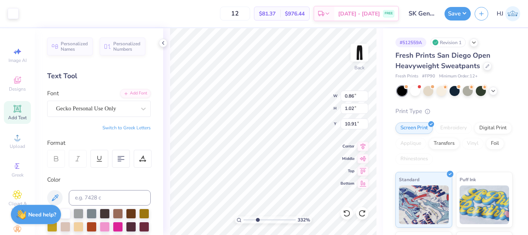
type input "3.32211092047231"
type input "6.57"
drag, startPoint x: 262, startPoint y: 218, endPoint x: 272, endPoint y: 216, distance: 11.0
click at [272, 216] on input "range" at bounding box center [269, 219] width 52 height 7
type input "6.25"
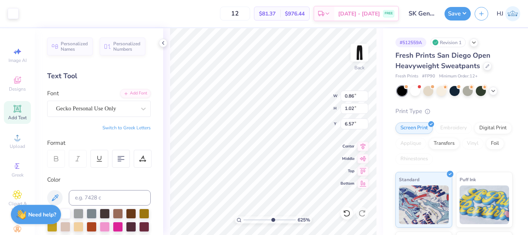
type input "7.71"
type input "6.25"
type input "0.59"
type input "0.86"
type input "6.65"
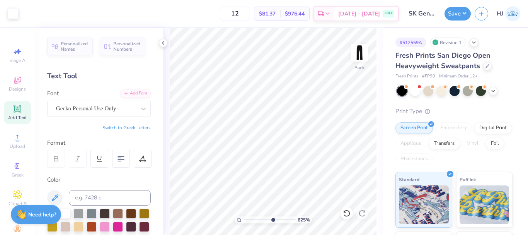
type input "6.25"
click at [360, 95] on input "0.86" at bounding box center [355, 95] width 28 height 11
drag, startPoint x: 349, startPoint y: 97, endPoint x: 364, endPoint y: 96, distance: 15.1
click at [364, 96] on input "0.86" at bounding box center [355, 95] width 28 height 11
type input "0.59"
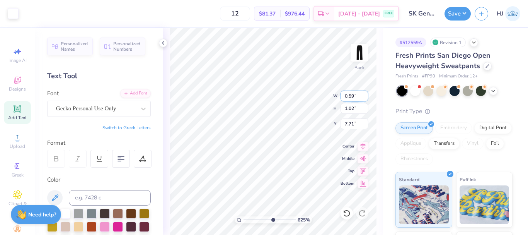
type input "6.25"
type input "0.70"
type input "7.87"
click at [351, 94] on input "0.59" at bounding box center [355, 95] width 28 height 11
type input "0.65"
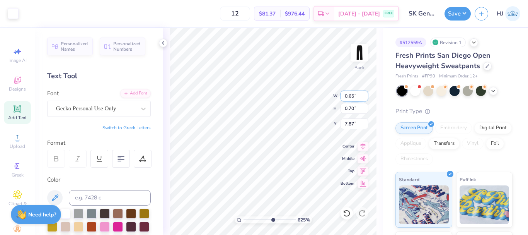
type input "6.25"
type input "0.77"
type input "7.84"
type input "6.25"
type input "2.84"
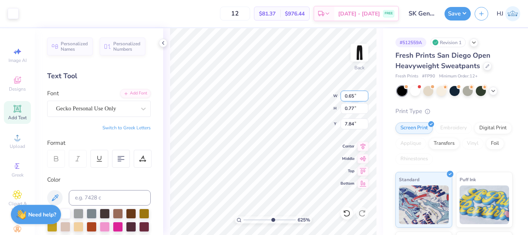
type input "2.67"
type input "5.56"
type input "6.25"
type input "6.74"
type input "6.25"
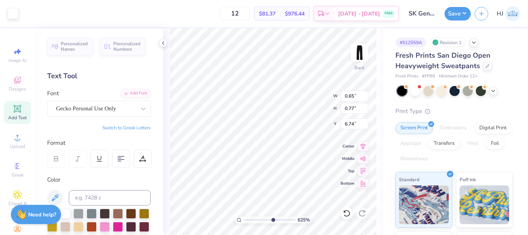
type input "0.59"
type input "0.86"
type input "6.65"
type input "6.25"
type input "0.65"
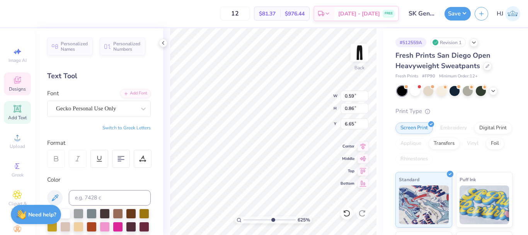
type input "0.77"
type input "6.74"
type input "6.25"
type input "0.59"
type input "0.86"
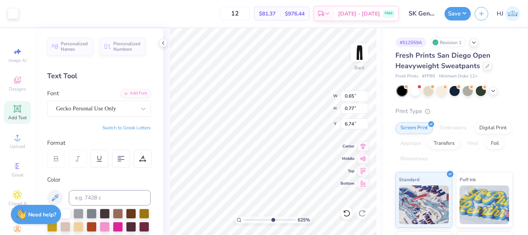
type input "6.65"
type input "6.25"
type input "0.65"
type input "0.77"
type input "6.74"
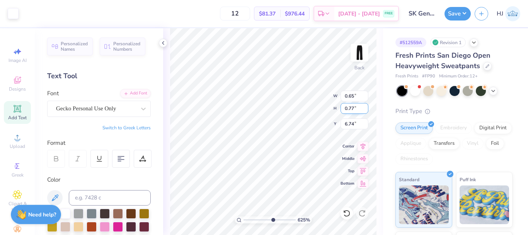
click at [352, 107] on input "0.77" at bounding box center [355, 108] width 28 height 11
type input ".86"
type input "6.25"
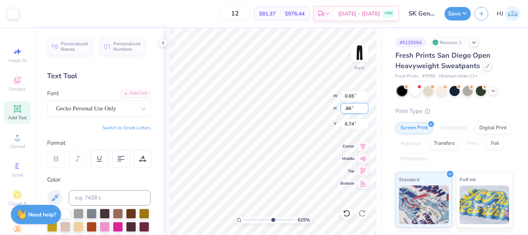
type input "0.73"
type input "0.86"
type input "6.69"
type input "6.25"
type input "6.65"
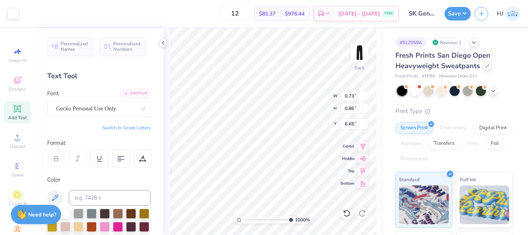
type input "10"
type input "6.54"
type input "1"
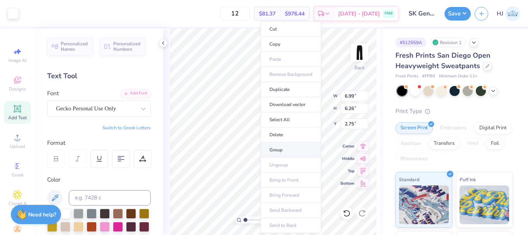
click at [284, 148] on li "Group" at bounding box center [291, 149] width 61 height 15
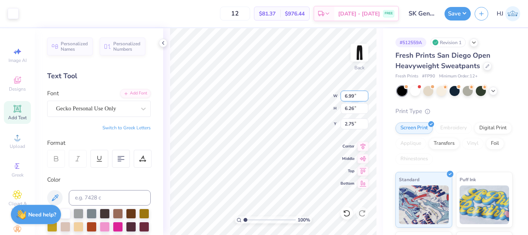
click at [356, 95] on input "6.99" at bounding box center [355, 95] width 28 height 11
type input "6.00"
type input "5.38"
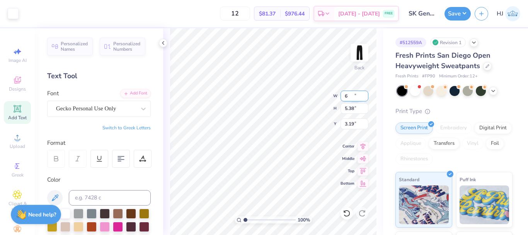
type input "3.19"
click at [356, 123] on input "3.19" at bounding box center [355, 123] width 28 height 11
click at [346, 211] on icon at bounding box center [347, 213] width 8 height 8
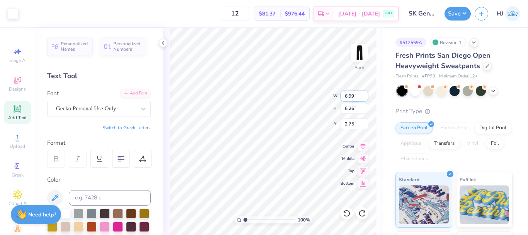
click at [357, 94] on input "6.99" at bounding box center [355, 95] width 28 height 11
type input "6.00"
type input "5.38"
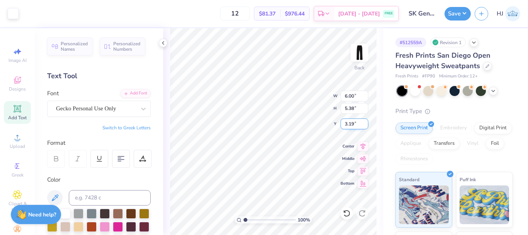
click at [351, 127] on input "3.19" at bounding box center [355, 123] width 28 height 11
type input "3.00"
click at [458, 8] on button "Save" at bounding box center [457, 13] width 26 height 14
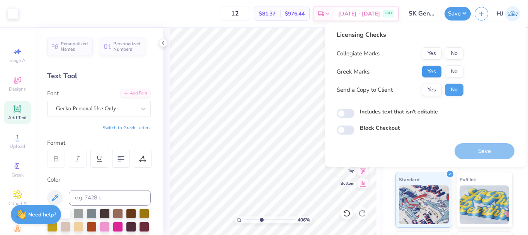
click at [429, 69] on button "Yes" at bounding box center [432, 71] width 20 height 12
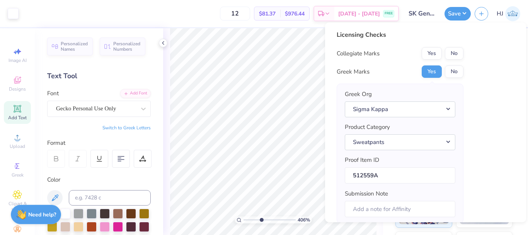
click at [455, 51] on button "No" at bounding box center [454, 53] width 19 height 12
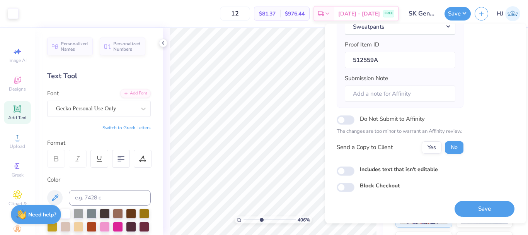
scroll to position [117, 0]
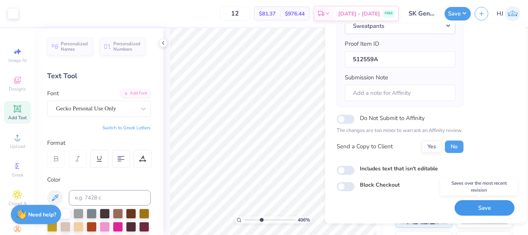
click at [473, 205] on button "Save" at bounding box center [485, 208] width 60 height 16
type input "4.05804149575103"
